Goal: Find specific page/section: Find specific page/section

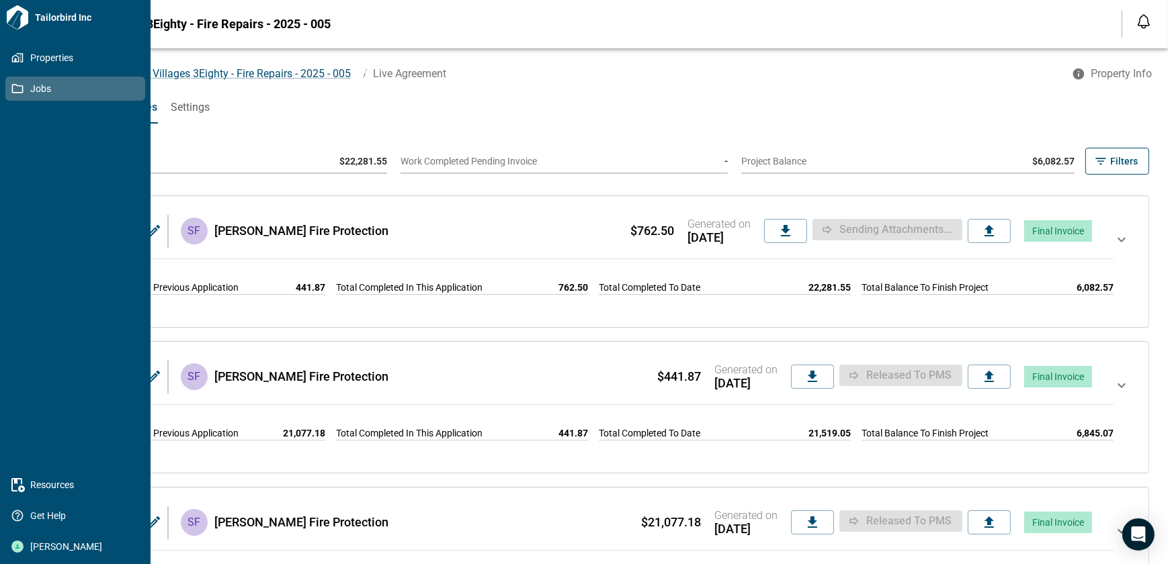
click at [16, 77] on link "Jobs" at bounding box center [75, 89] width 140 height 24
